Goal: Share content: Share content

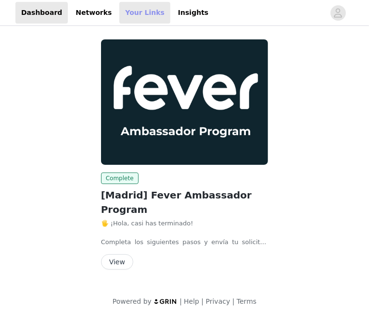
click at [122, 17] on link "Your Links" at bounding box center [144, 13] width 51 height 22
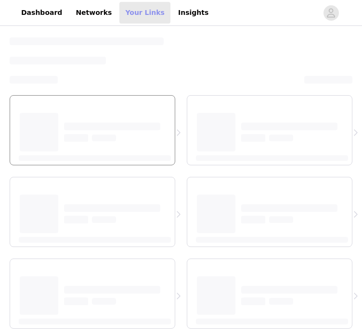
select select "12"
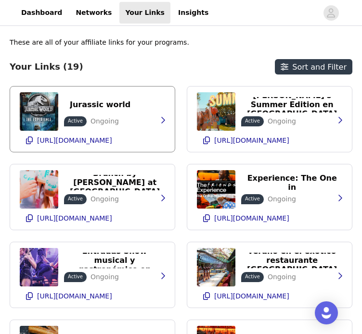
click at [111, 115] on div "Jurassic world Active Ongoing" at bounding box center [100, 111] width 72 height 29
click at [164, 121] on icon "button" at bounding box center [163, 120] width 4 height 6
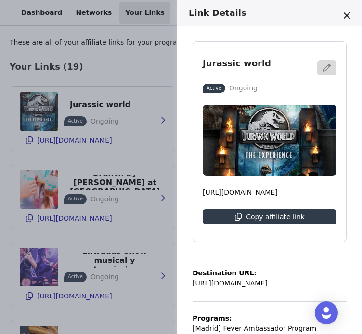
drag, startPoint x: 279, startPoint y: 303, endPoint x: 187, endPoint y: 277, distance: 94.9
click at [187, 277] on div "Jurassic world Active Ongoing [URL][DOMAIN_NAME] Copy affiliate link Destinatio…" at bounding box center [269, 180] width 185 height 308
copy div "Destination URL: [URL][DOMAIN_NAME]"
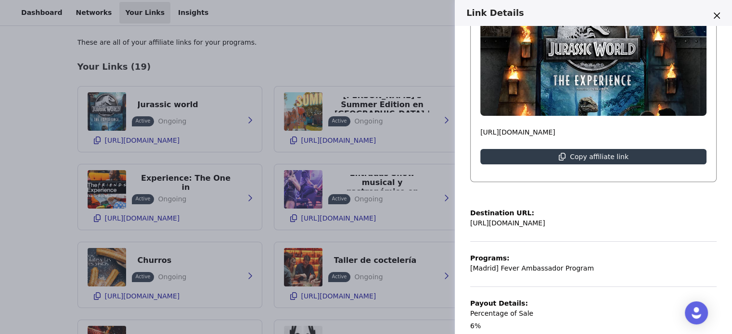
scroll to position [62, 0]
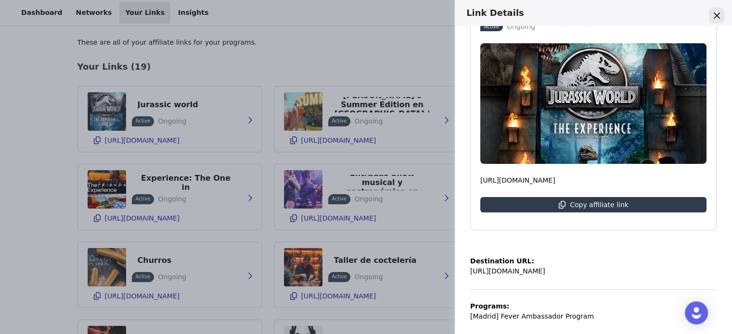
click at [369, 16] on icon "Close" at bounding box center [716, 16] width 6 height 6
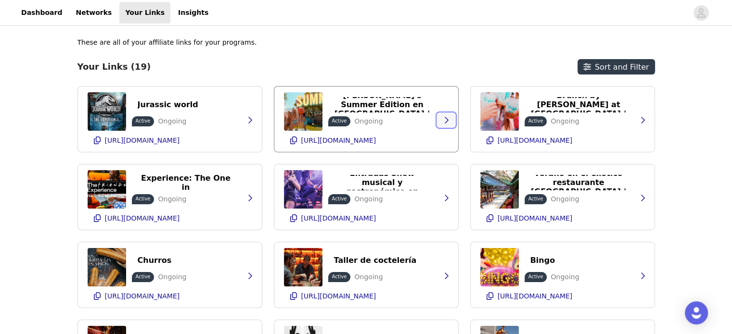
click at [369, 118] on icon "button" at bounding box center [446, 120] width 8 height 8
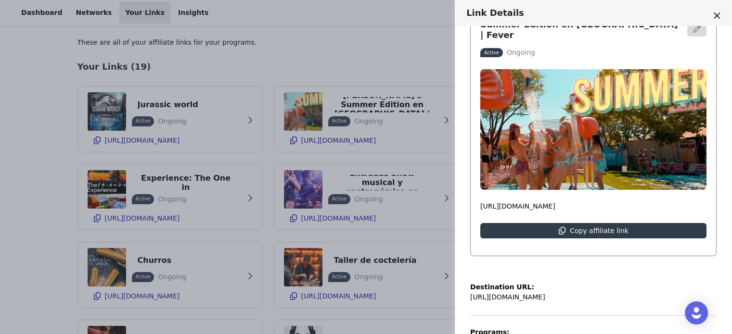
scroll to position [42, 0]
click at [235, 123] on div "Link Details Entradas para [PERSON_NAME]'s Summer Edition en [GEOGRAPHIC_DATA] …" at bounding box center [366, 167] width 732 height 334
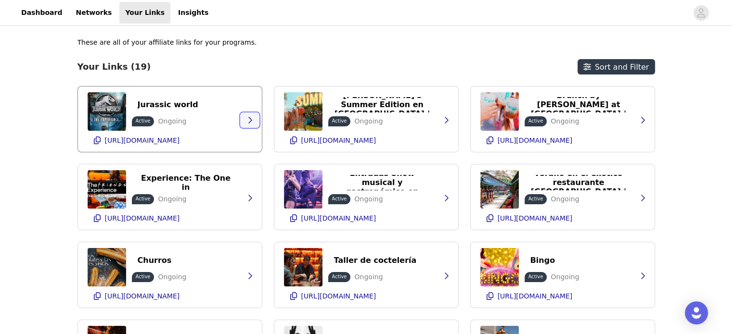
click at [250, 120] on icon "button" at bounding box center [250, 120] width 8 height 8
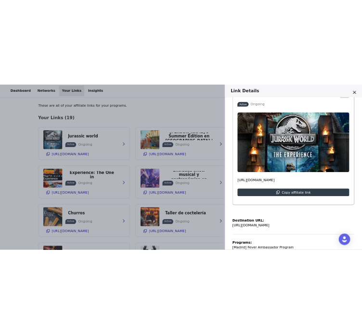
scroll to position [48, 0]
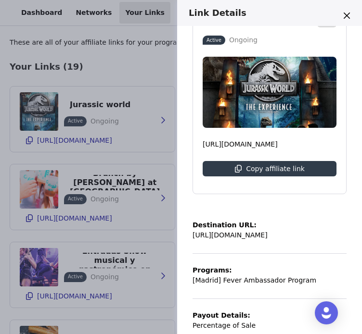
drag, startPoint x: 284, startPoint y: 252, endPoint x: 183, endPoint y: 231, distance: 103.1
click at [183, 231] on div "Jurassic world Active Ongoing [URL][DOMAIN_NAME] Copy affiliate link Destinatio…" at bounding box center [269, 180] width 185 height 308
copy div "Destination URL: [URL][DOMAIN_NAME]"
click at [121, 134] on div "Link Details Jurassic world Active Ongoing [URL][DOMAIN_NAME] Copy affiliate li…" at bounding box center [181, 167] width 362 height 334
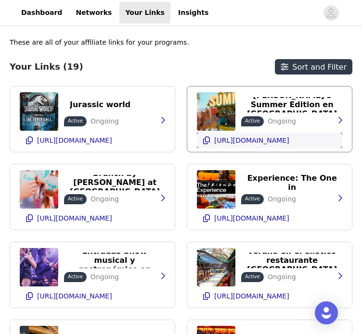
click at [263, 144] on p "[URL][DOMAIN_NAME]" at bounding box center [251, 141] width 75 height 8
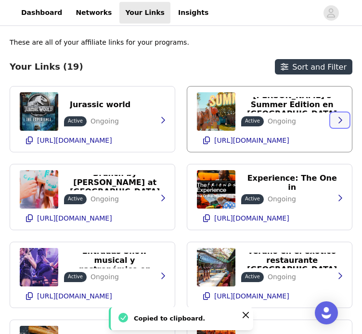
click at [338, 117] on icon "button" at bounding box center [340, 120] width 8 height 8
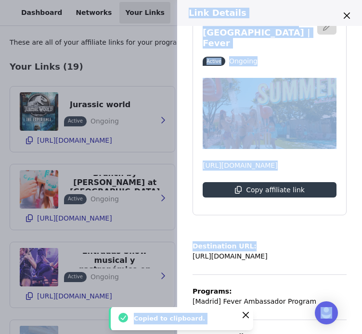
scroll to position [55, 335]
drag, startPoint x: 191, startPoint y: 242, endPoint x: 355, endPoint y: 265, distance: 165.2
click at [355, 265] on div "Entradas para [PERSON_NAME]'s Summer Edition en [GEOGRAPHIC_DATA] | Fever Activ…" at bounding box center [269, 180] width 185 height 308
copy p "[URL][DOMAIN_NAME]"
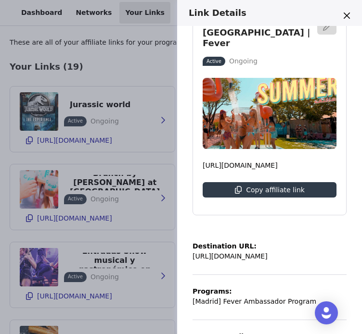
click at [118, 56] on div "Link Details Entradas para [PERSON_NAME]'s Summer Edition en [GEOGRAPHIC_DATA] …" at bounding box center [181, 167] width 362 height 334
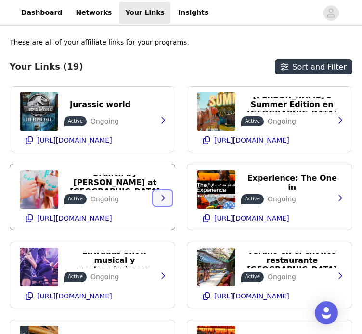
click at [159, 200] on icon "button" at bounding box center [163, 198] width 8 height 8
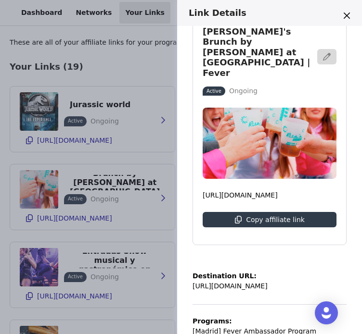
scroll to position [25, 158]
drag, startPoint x: 192, startPoint y: 275, endPoint x: 356, endPoint y: 280, distance: 164.1
click at [356, 280] on div "[PERSON_NAME]'s Brunch by [PERSON_NAME] at Autocine [GEOGRAPHIC_DATA] | Fever A…" at bounding box center [269, 180] width 185 height 308
copy p "[URL][DOMAIN_NAME]"
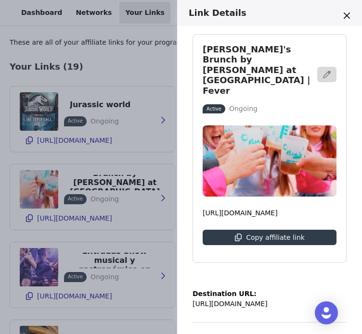
scroll to position [7, 0]
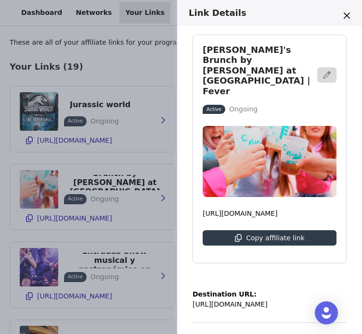
click at [194, 300] on p "[URL][DOMAIN_NAME]" at bounding box center [229, 305] width 75 height 10
click at [191, 292] on div "[PERSON_NAME]'s Brunch by [PERSON_NAME] at Autocine [GEOGRAPHIC_DATA] | Fever A…" at bounding box center [269, 180] width 185 height 308
drag, startPoint x: 192, startPoint y: 289, endPoint x: 358, endPoint y: 308, distance: 166.7
click at [358, 308] on div "[PERSON_NAME]'s Brunch by [PERSON_NAME] at Autocine [GEOGRAPHIC_DATA] | Fever A…" at bounding box center [269, 180] width 185 height 308
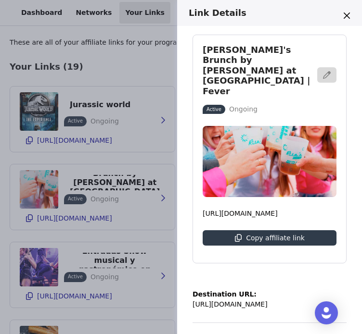
copy p "[URL][DOMAIN_NAME]"
